Goal: Task Accomplishment & Management: Manage account settings

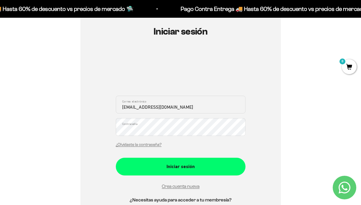
scroll to position [67, 0]
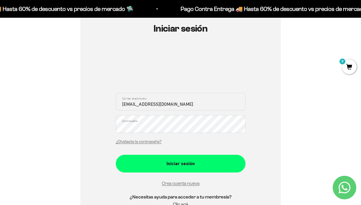
type input "[EMAIL_ADDRESS][DOMAIN_NAME]"
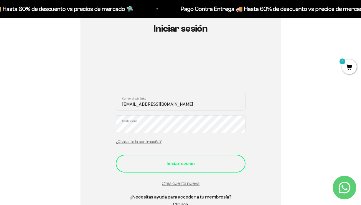
click at [193, 166] on div "Iniciar sesión" at bounding box center [181, 163] width 106 height 8
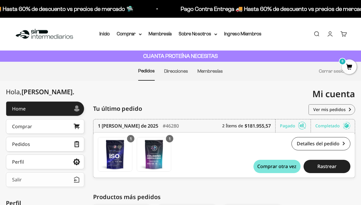
scroll to position [63, 0]
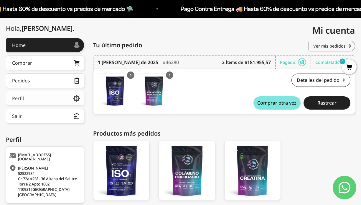
click at [32, 101] on link "Perfil" at bounding box center [45, 98] width 78 height 15
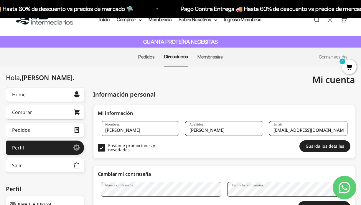
scroll to position [14, 0]
click at [215, 57] on link "Membresías" at bounding box center [210, 56] width 25 height 5
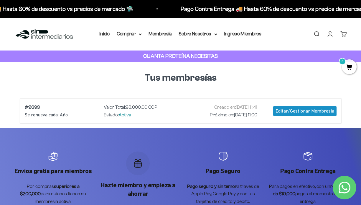
click at [31, 107] on link "#2693" at bounding box center [32, 106] width 15 height 5
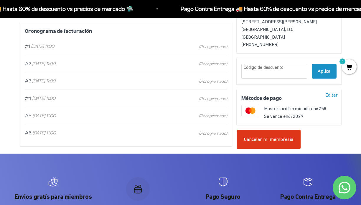
scroll to position [160, 0]
